Goal: Transaction & Acquisition: Purchase product/service

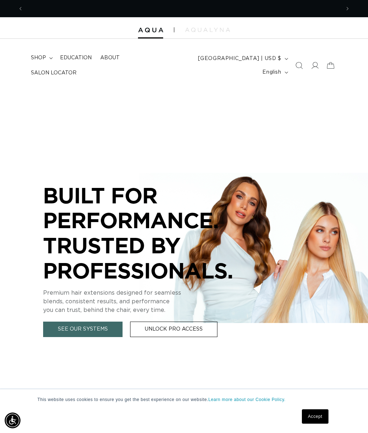
scroll to position [0, 317]
click at [41, 61] on span "shop" at bounding box center [38, 58] width 15 height 6
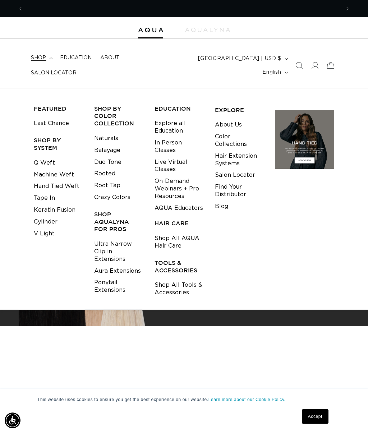
scroll to position [0, 633]
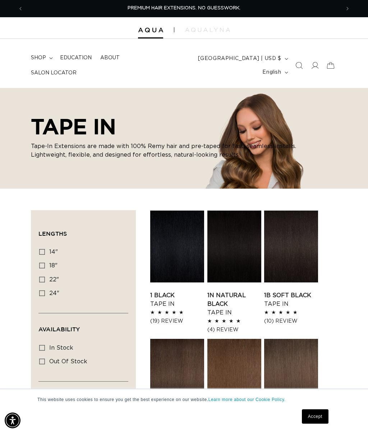
click at [43, 277] on icon at bounding box center [42, 279] width 6 height 6
click at [43, 277] on input "22" 22" (37 products)" at bounding box center [42, 279] width 6 height 6
checkbox input "true"
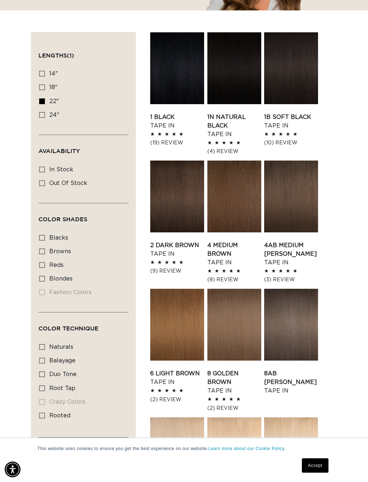
scroll to position [0, 317]
click at [42, 276] on icon at bounding box center [42, 279] width 6 height 6
click at [42, 276] on input "blondes blondes (28 products)" at bounding box center [42, 279] width 6 height 6
checkbox input "true"
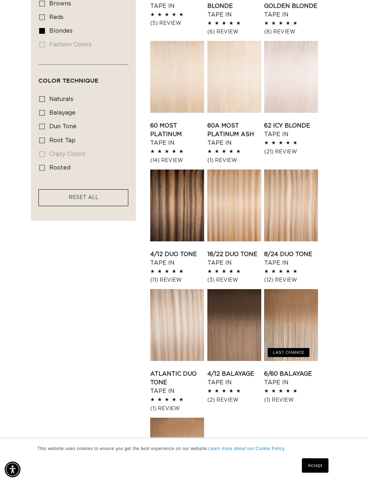
scroll to position [0, 317]
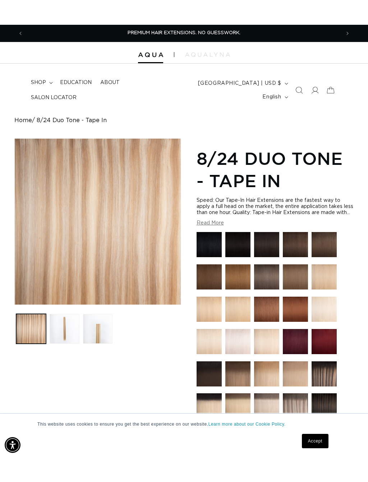
scroll to position [27, 0]
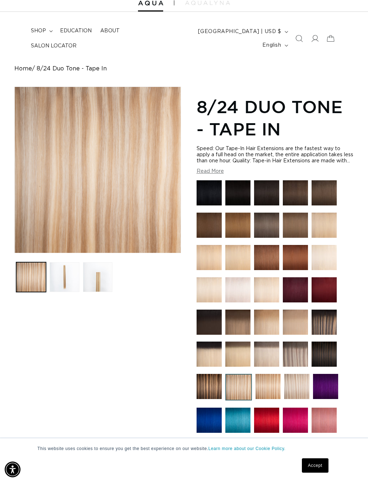
click at [99, 276] on button "Load image 3 in gallery view" at bounding box center [98, 277] width 30 height 30
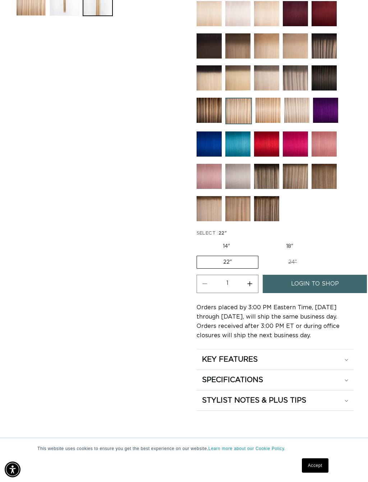
scroll to position [303, 0]
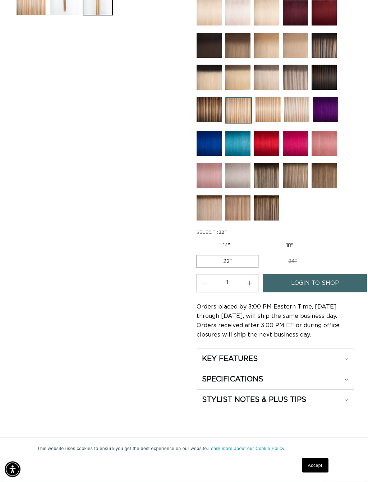
click at [315, 292] on span "login to shop" at bounding box center [315, 283] width 48 height 18
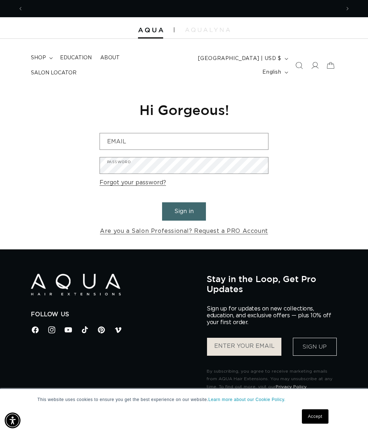
scroll to position [0, 633]
click at [219, 227] on link "Are you a Salon Professional? Request a PRO Account" at bounding box center [184, 231] width 168 height 10
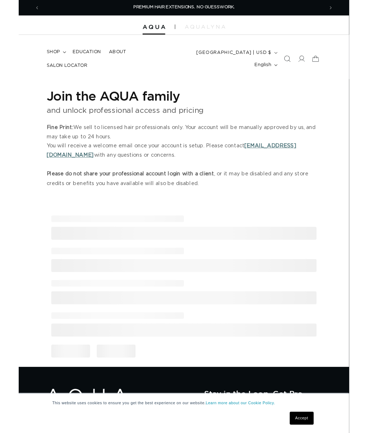
scroll to position [-3, 0]
